Goal: Task Accomplishment & Management: Complete application form

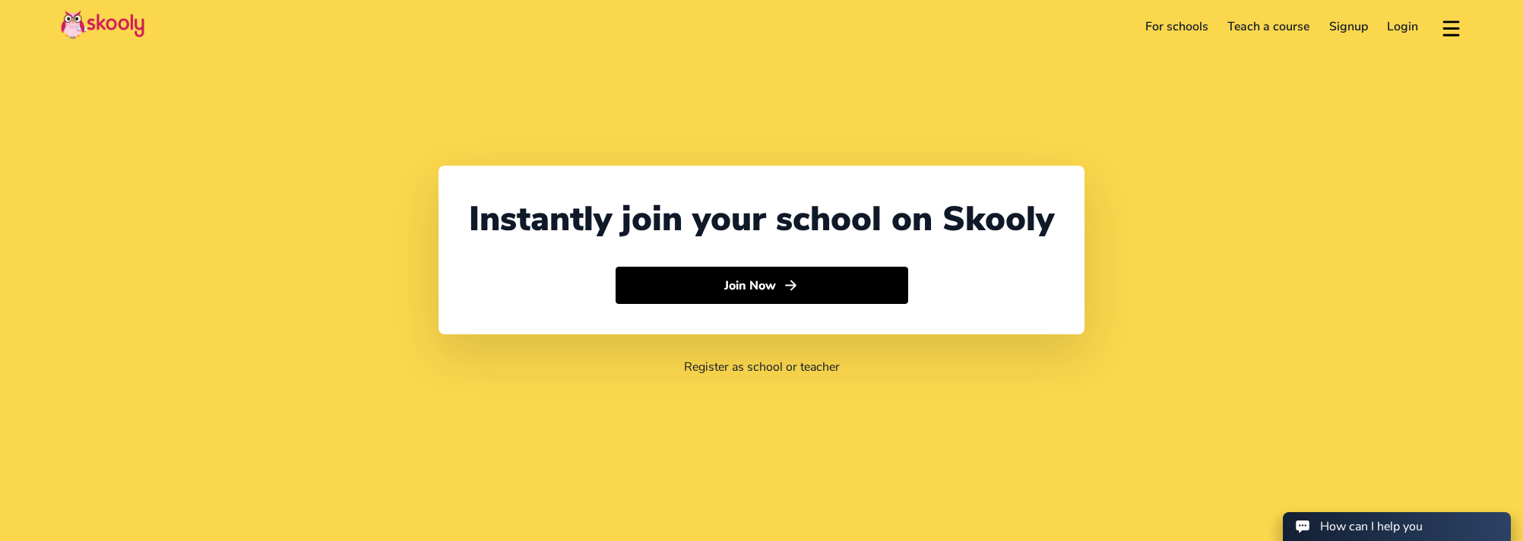
select select "91"
select select "[GEOGRAPHIC_DATA]"
select select "[GEOGRAPHIC_DATA]/[GEOGRAPHIC_DATA]"
select select "91"
select select "[GEOGRAPHIC_DATA]"
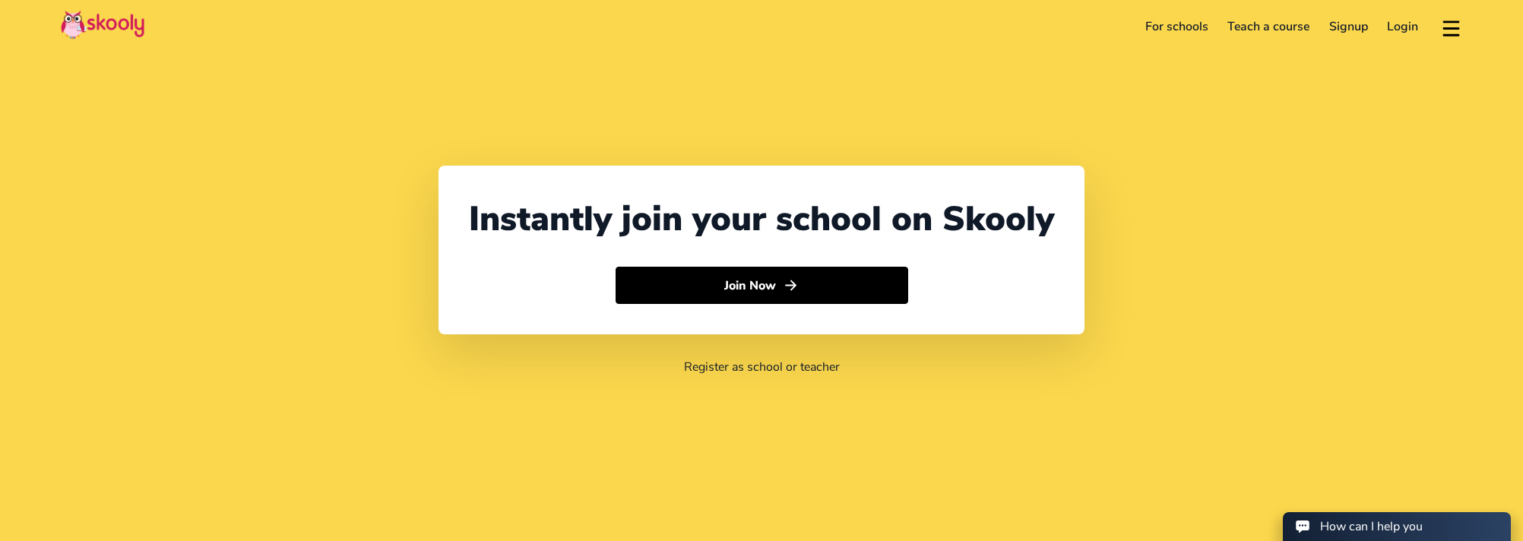
select select "[GEOGRAPHIC_DATA]/[GEOGRAPHIC_DATA]"
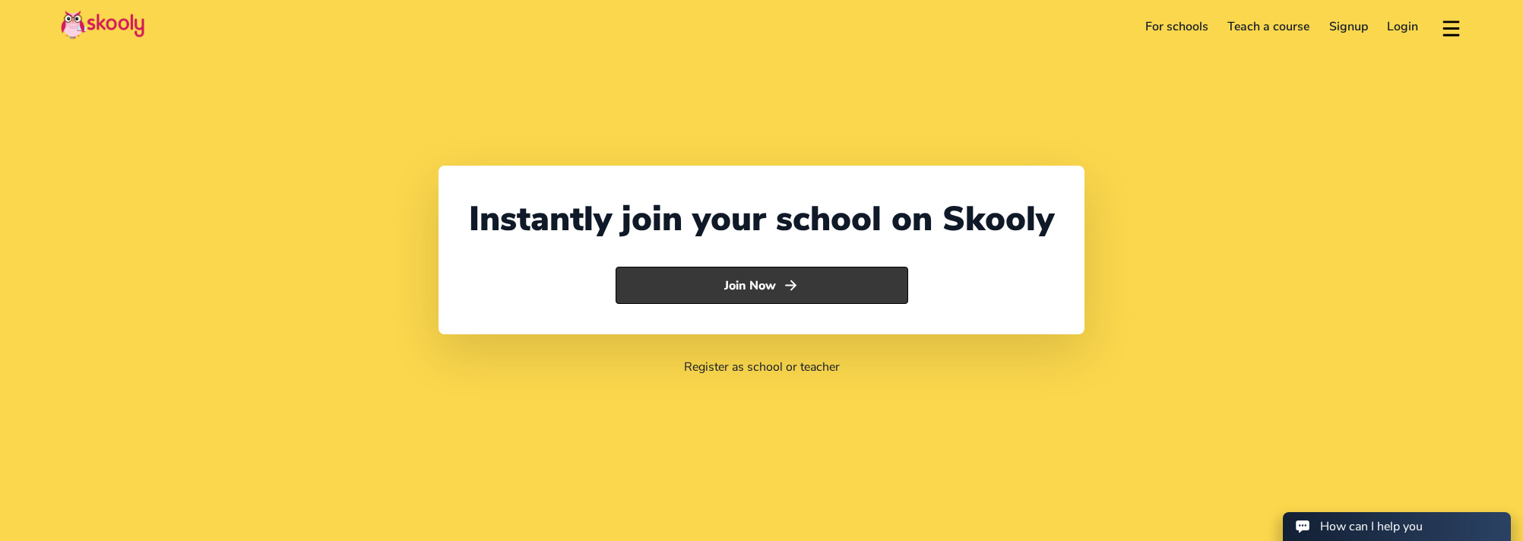
click at [733, 292] on button "Join Now" at bounding box center [762, 286] width 293 height 38
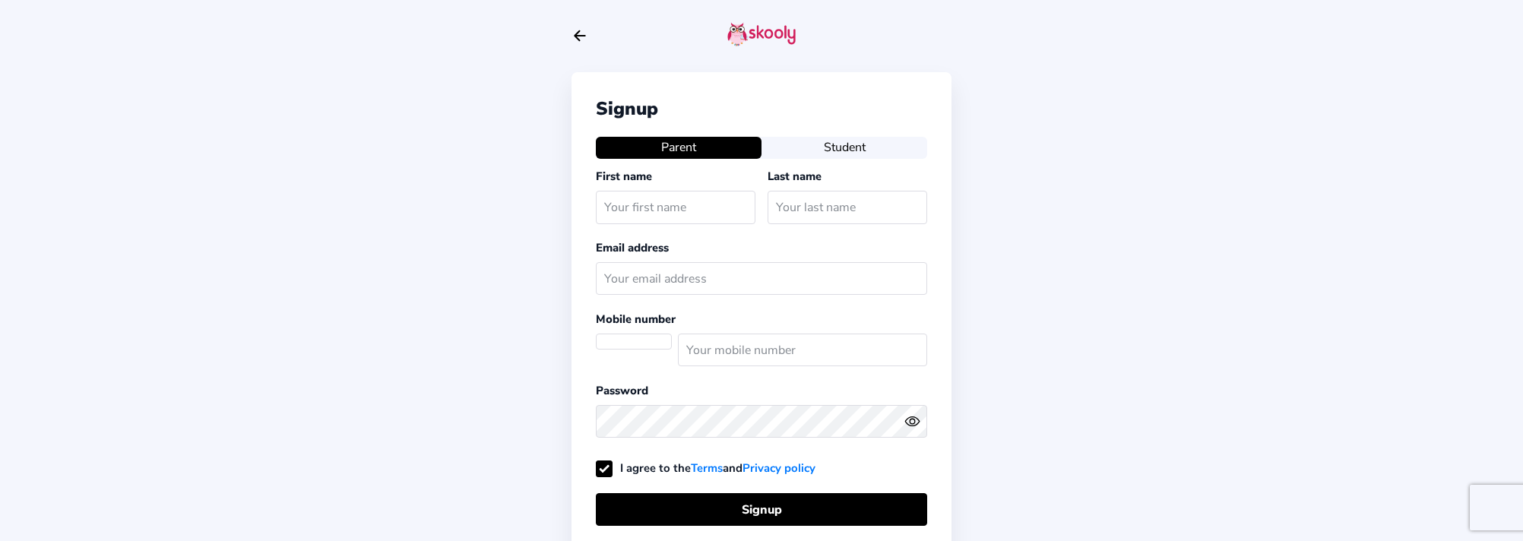
select select
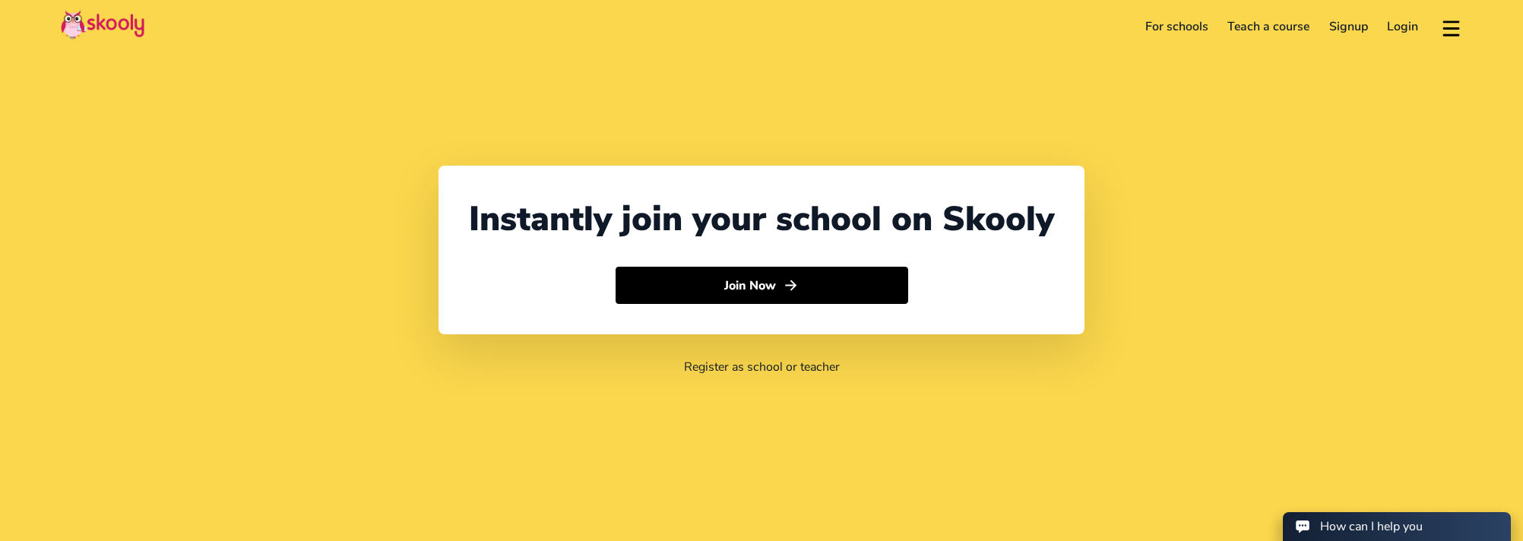
select select "91"
select select "[GEOGRAPHIC_DATA]"
select select "[GEOGRAPHIC_DATA]/[GEOGRAPHIC_DATA]"
